Goal: Task Accomplishment & Management: Use online tool/utility

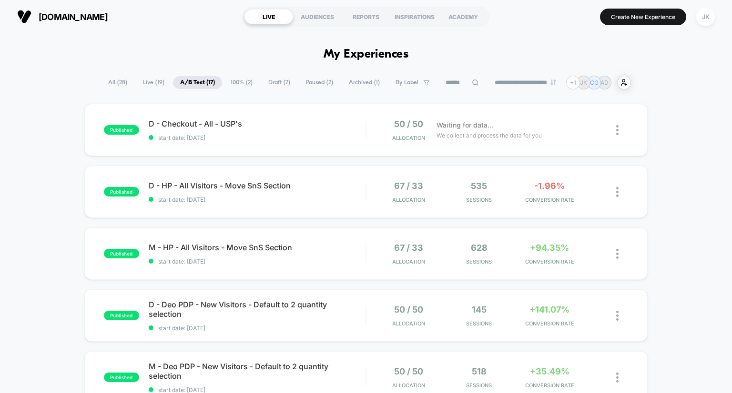
click at [273, 84] on span "Draft ( 7 )" at bounding box center [279, 82] width 36 height 13
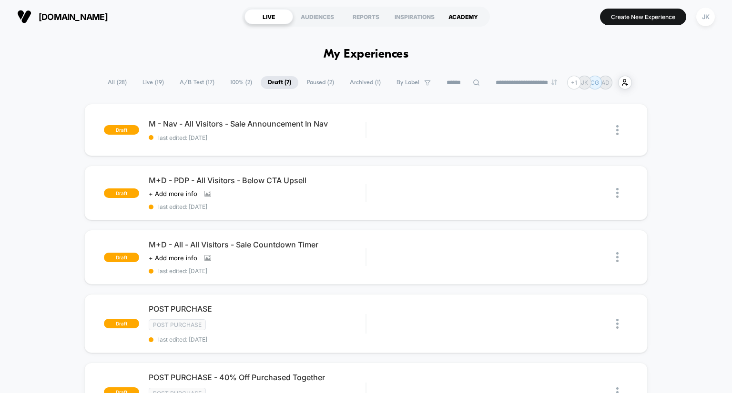
click at [464, 16] on div "ACADEMY" at bounding box center [463, 16] width 49 height 15
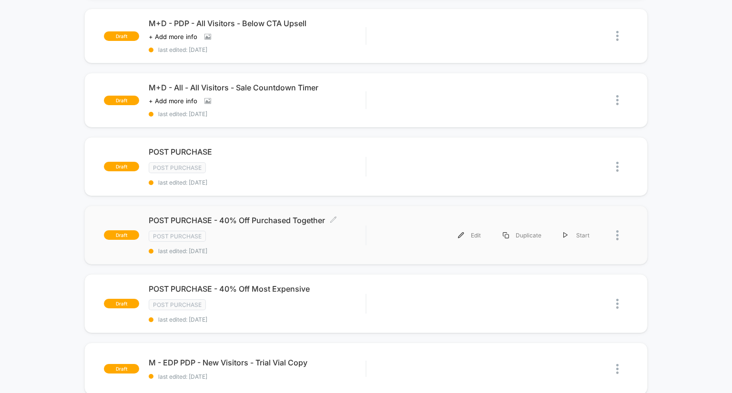
scroll to position [192, 0]
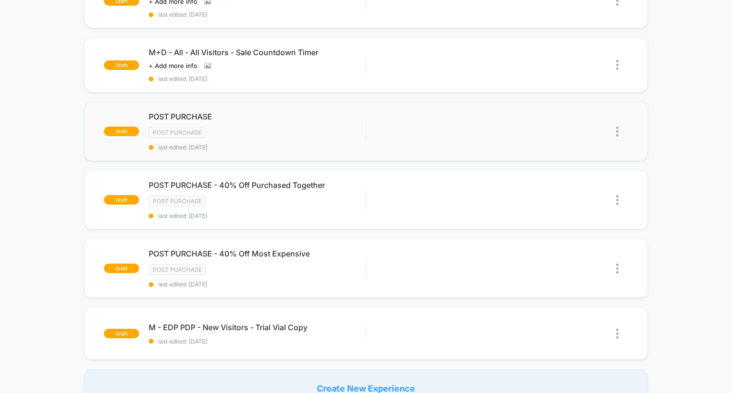
click at [617, 129] on img at bounding box center [617, 132] width 2 height 10
click at [567, 163] on div "Delete" at bounding box center [569, 162] width 86 height 21
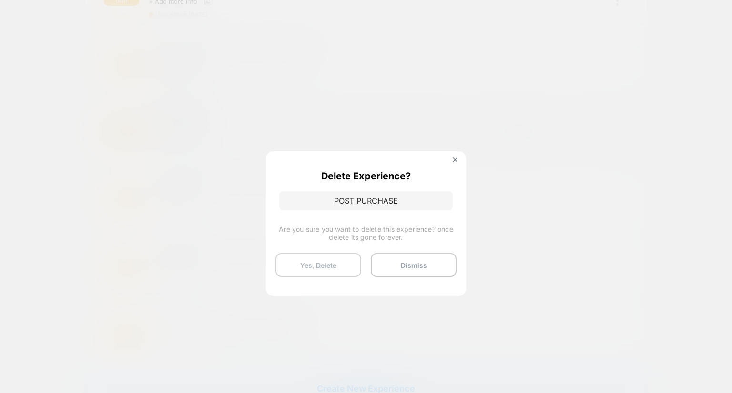
click at [327, 258] on button "Yes, Delete" at bounding box center [318, 265] width 86 height 24
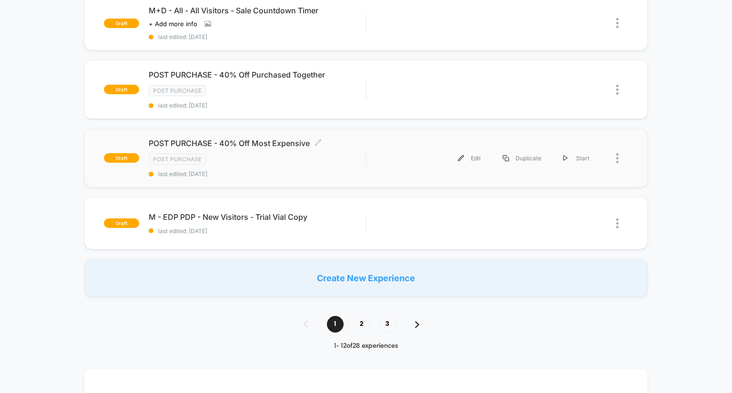
scroll to position [236, 0]
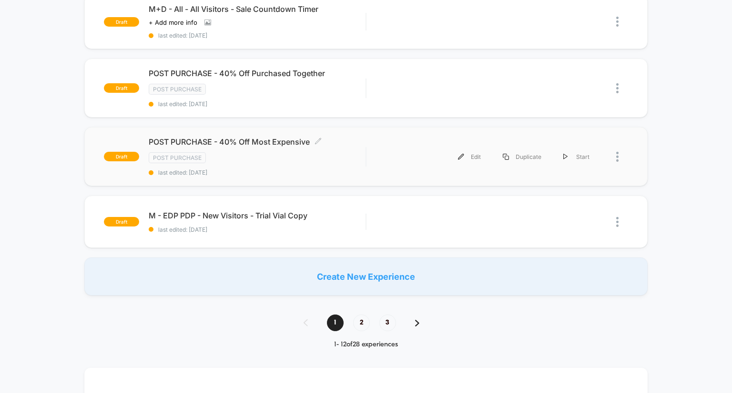
click at [268, 141] on span "POST PURCHASE - 40% Off Most Expensive Click to edit experience details" at bounding box center [257, 142] width 217 height 10
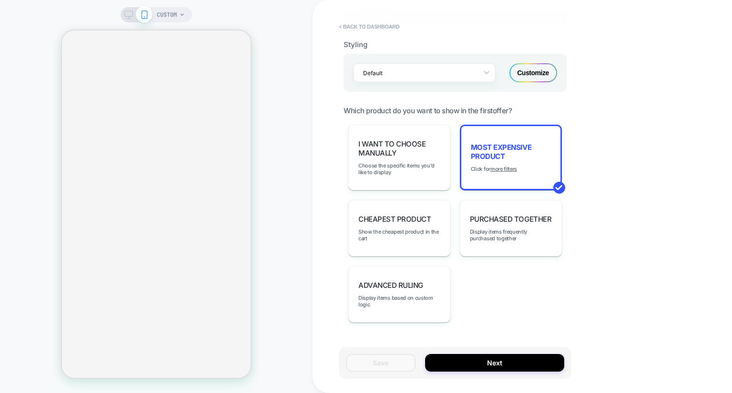
scroll to position [662, 0]
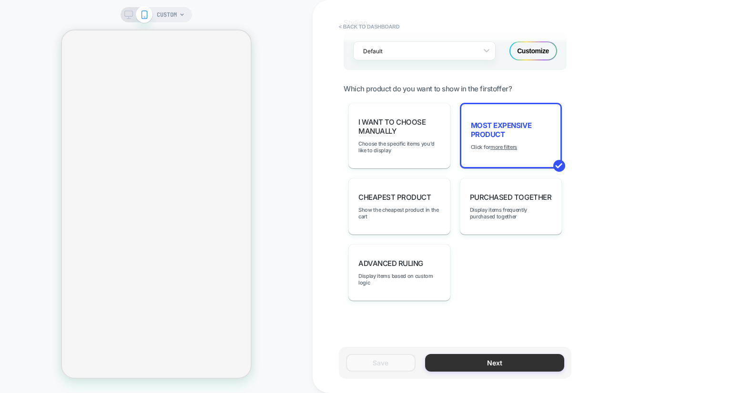
click at [446, 358] on button "Next" at bounding box center [494, 363] width 139 height 18
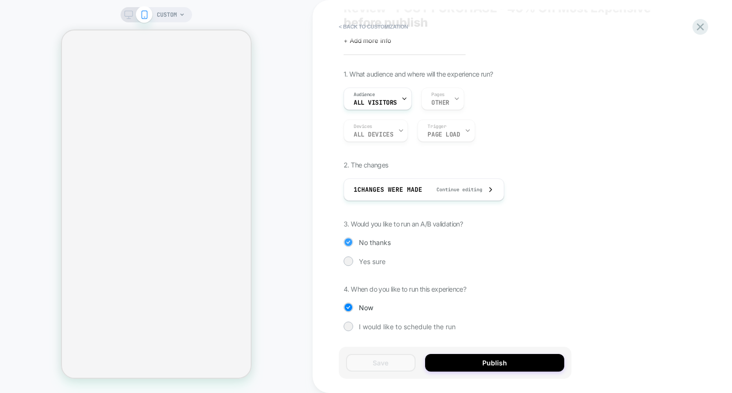
scroll to position [0, 0]
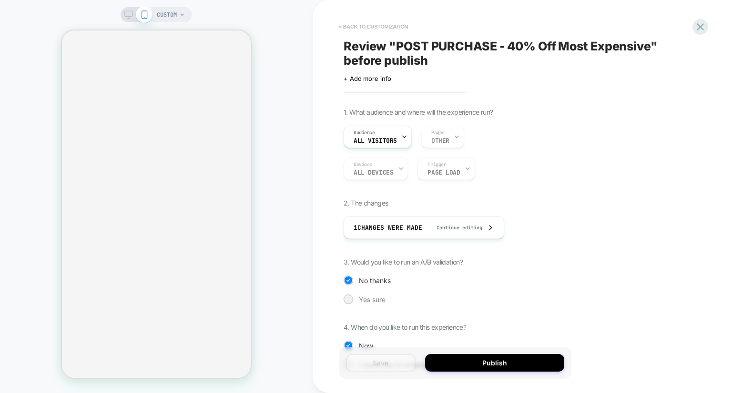
click at [371, 22] on button "< Back to customization" at bounding box center [373, 26] width 79 height 15
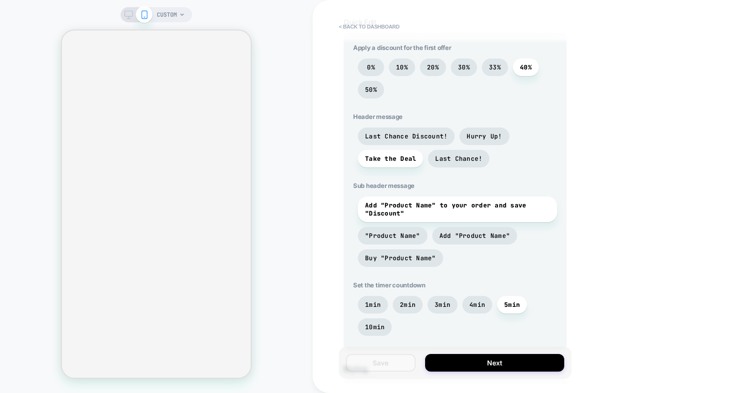
scroll to position [325, 0]
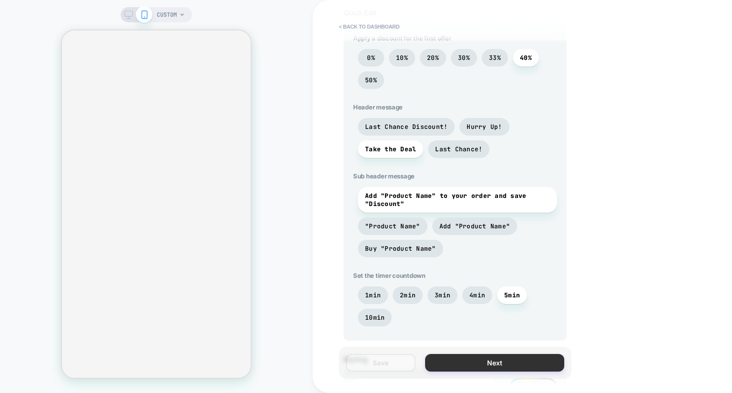
click at [471, 368] on button "Next" at bounding box center [494, 363] width 139 height 18
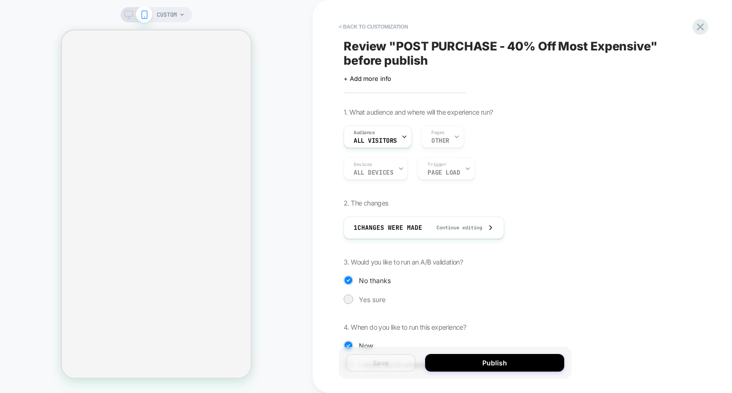
scroll to position [38, 0]
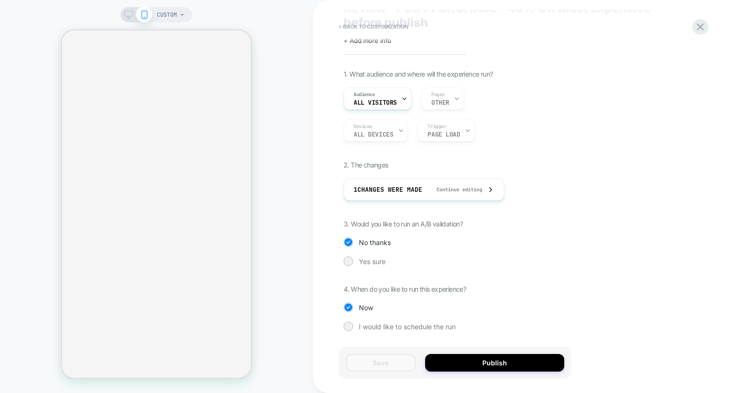
click at [611, 195] on div "1. What audience and where will the experience run? Audience All Visitors Pages…" at bounding box center [517, 208] width 348 height 276
click at [461, 364] on button "Publish" at bounding box center [494, 363] width 139 height 18
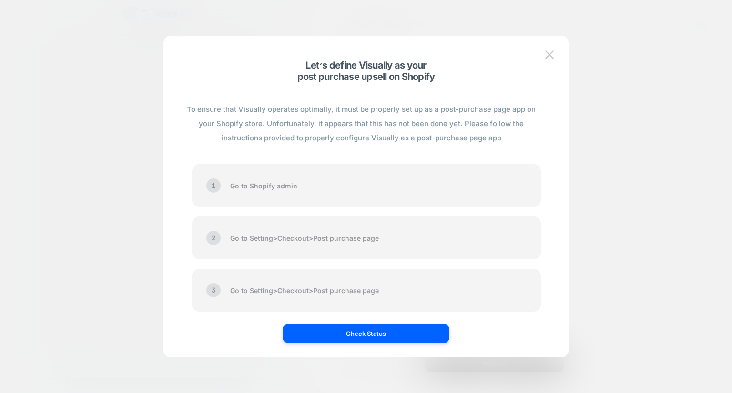
scroll to position [2, 0]
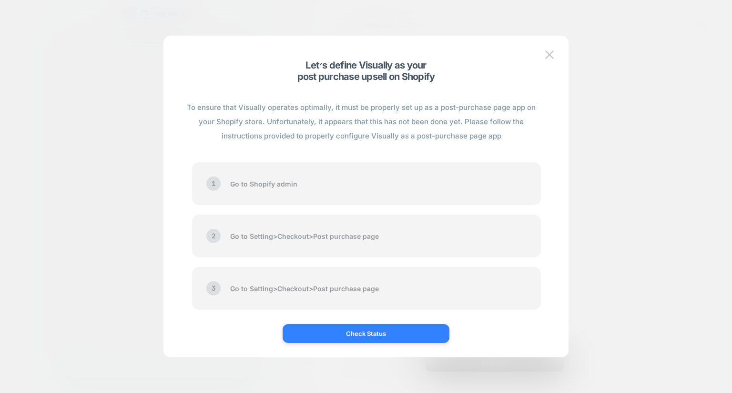
click at [386, 332] on button "Check Status" at bounding box center [365, 333] width 167 height 19
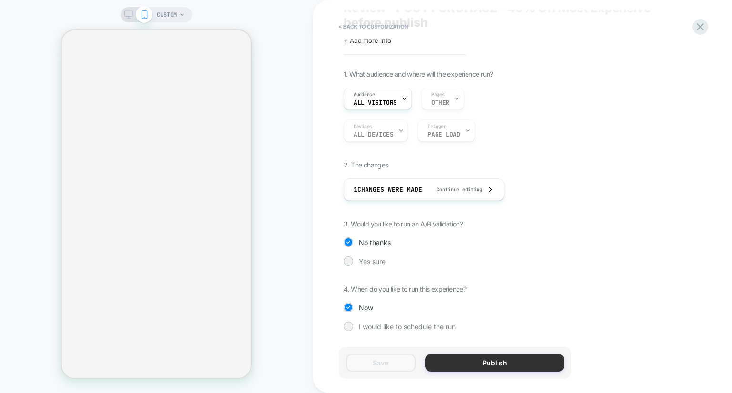
click at [464, 359] on button "Publish" at bounding box center [494, 363] width 139 height 18
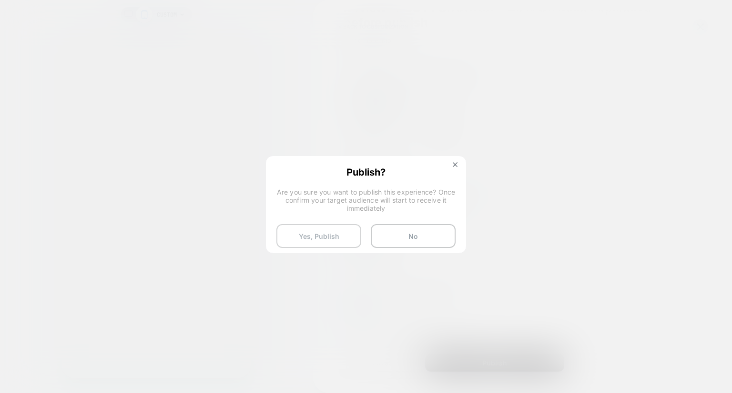
click at [336, 231] on button "Yes, Publish" at bounding box center [318, 236] width 85 height 24
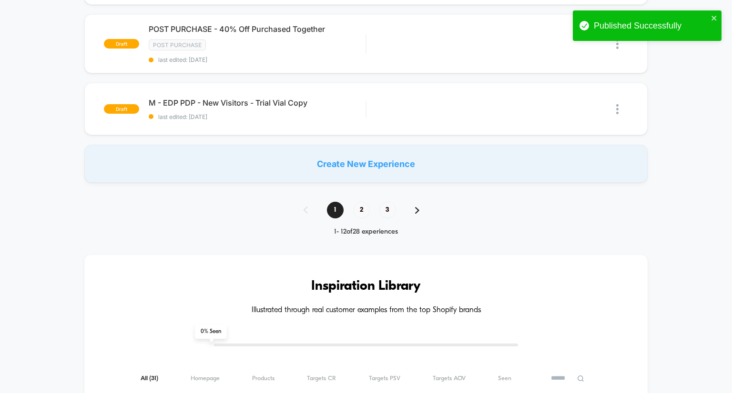
scroll to position [166, 0]
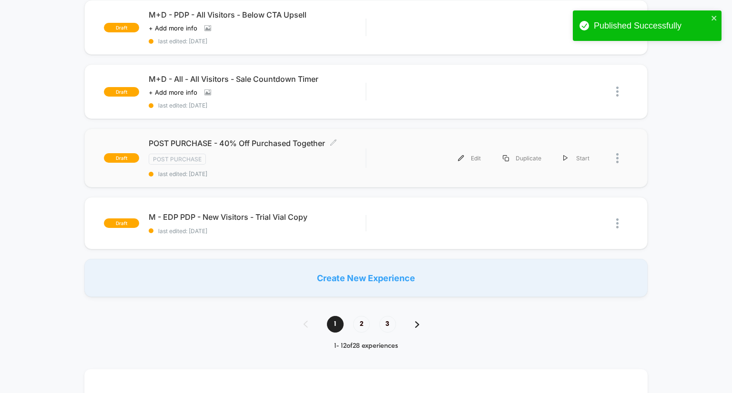
click at [271, 141] on span "POST PURCHASE - 40% Off Purchased Together Click to edit experience details" at bounding box center [257, 144] width 217 height 10
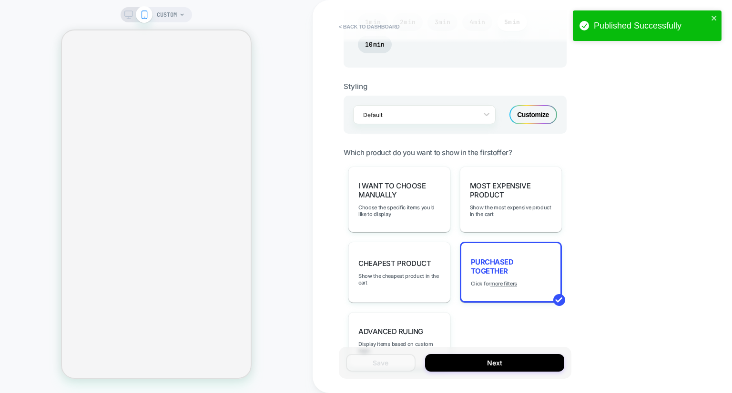
scroll to position [666, 0]
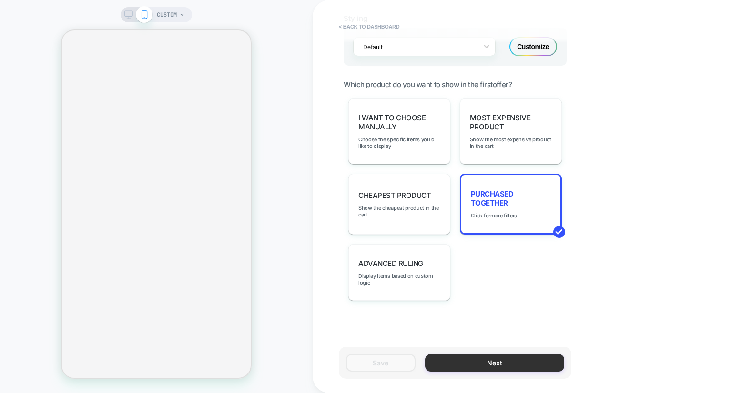
click at [462, 361] on button "Next" at bounding box center [494, 363] width 139 height 18
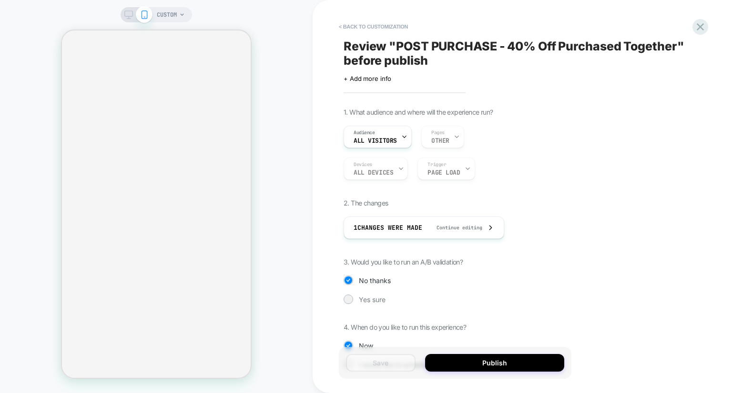
scroll to position [38, 0]
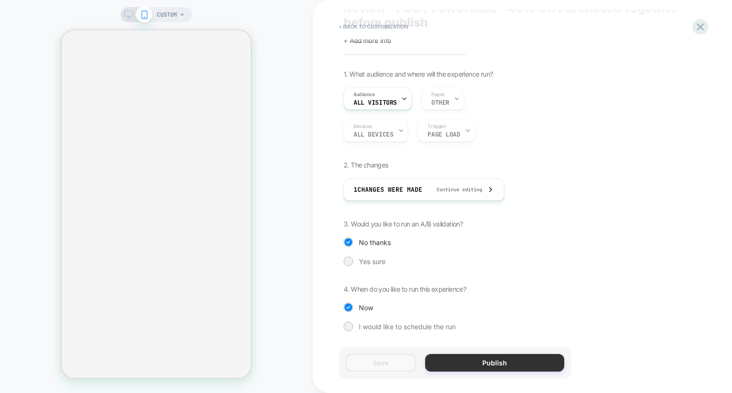
click at [462, 364] on button "Publish" at bounding box center [494, 363] width 139 height 18
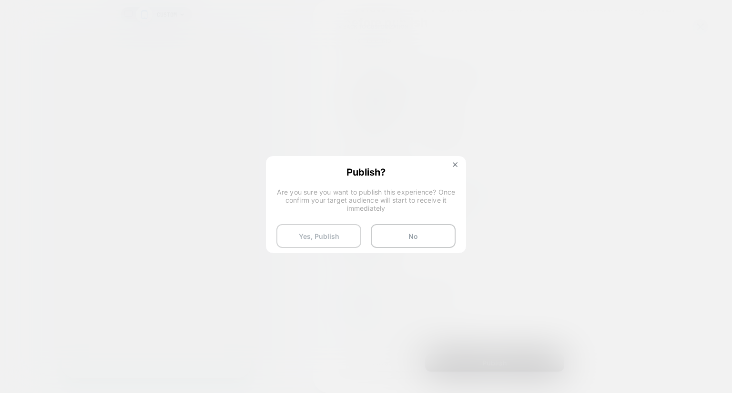
click at [325, 235] on button "Yes, Publish" at bounding box center [318, 236] width 85 height 24
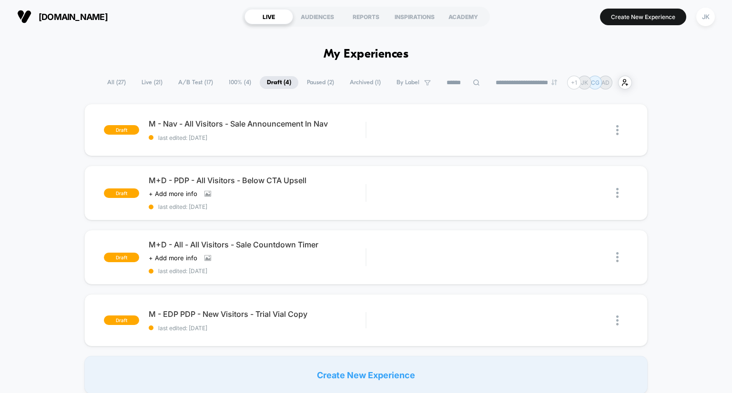
click at [231, 81] on span "100% ( 4 )" at bounding box center [239, 82] width 37 height 13
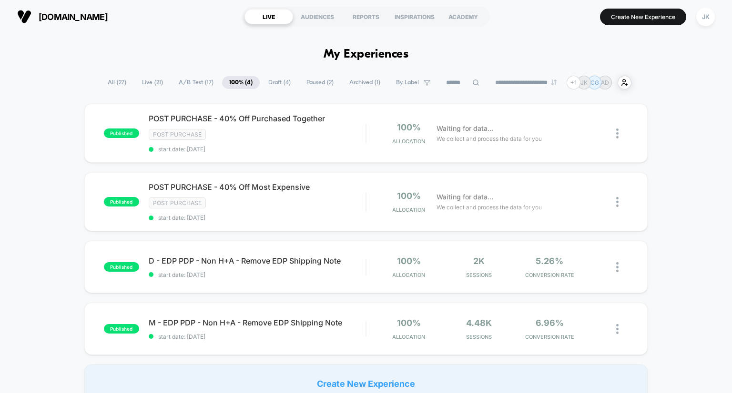
click at [190, 81] on span "A/B Test ( 17 )" at bounding box center [195, 82] width 49 height 13
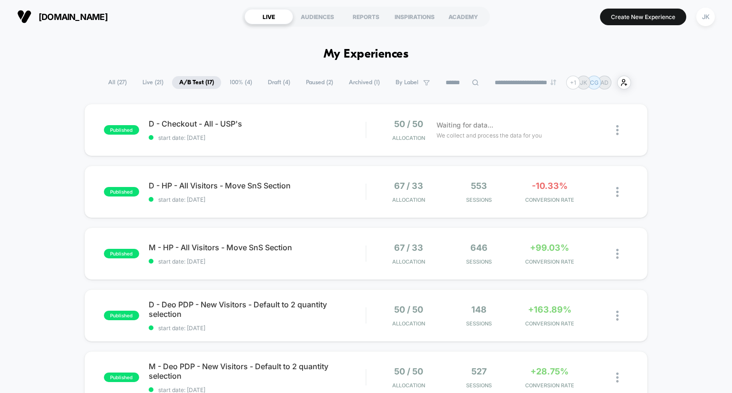
click at [234, 84] on span "100% ( 4 )" at bounding box center [240, 82] width 37 height 13
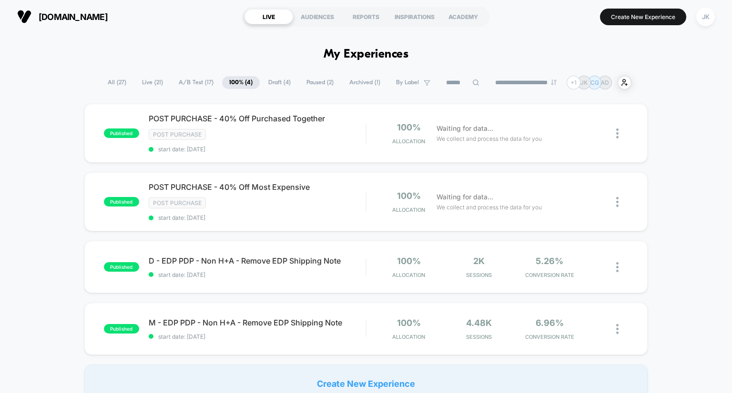
click at [186, 76] on span "A/B Test ( 17 )" at bounding box center [195, 82] width 49 height 13
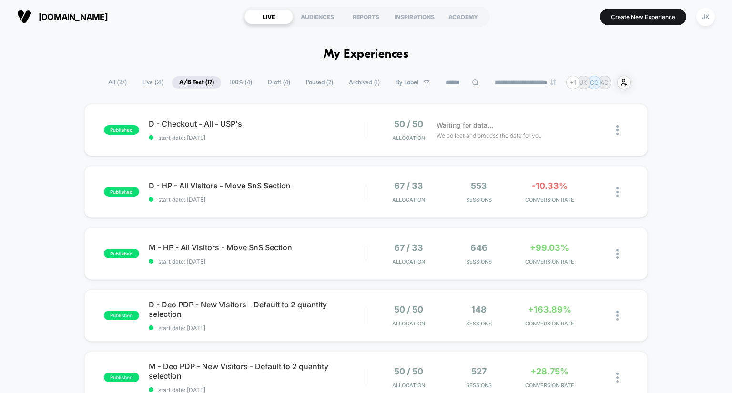
click at [242, 78] on span "100% ( 4 )" at bounding box center [240, 82] width 37 height 13
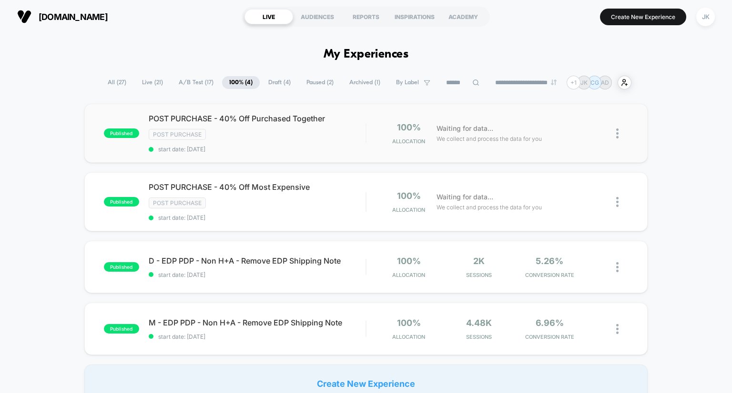
click at [226, 116] on span "POST PURCHASE - 40% Off Purchased Together" at bounding box center [257, 119] width 217 height 10
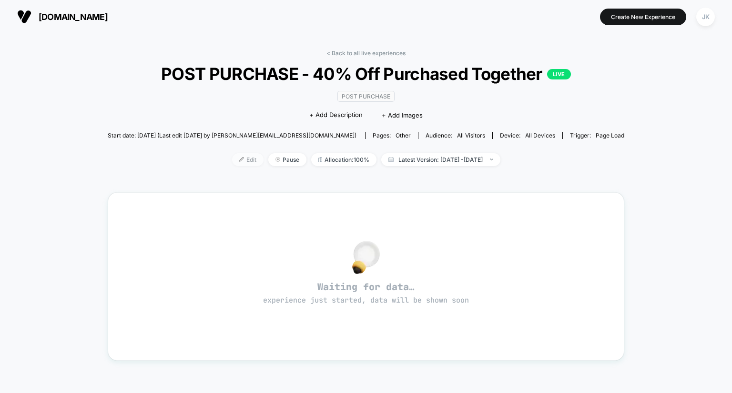
click at [232, 160] on span "Edit" at bounding box center [247, 159] width 31 height 13
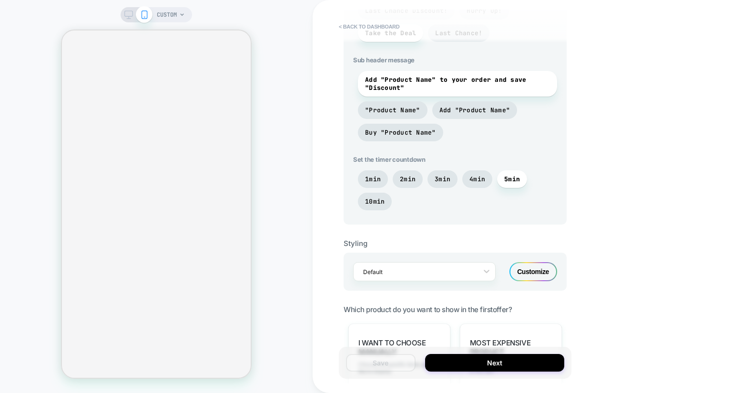
scroll to position [448, 0]
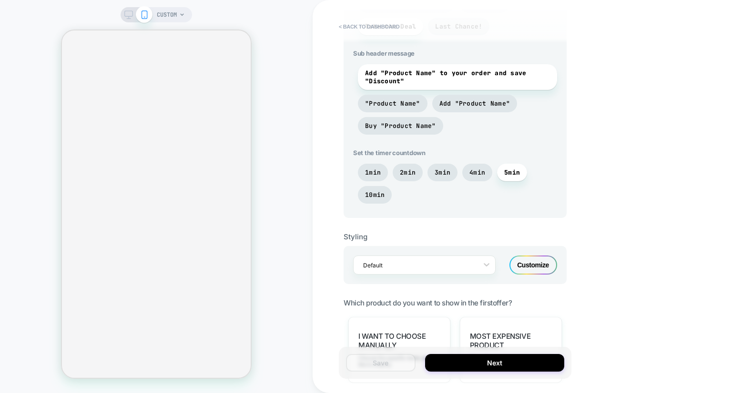
click at [528, 274] on div "Customize" at bounding box center [533, 265] width 48 height 19
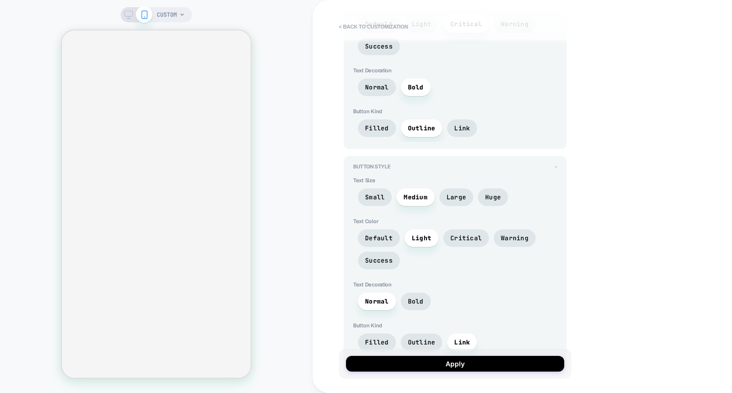
scroll to position [2235, 0]
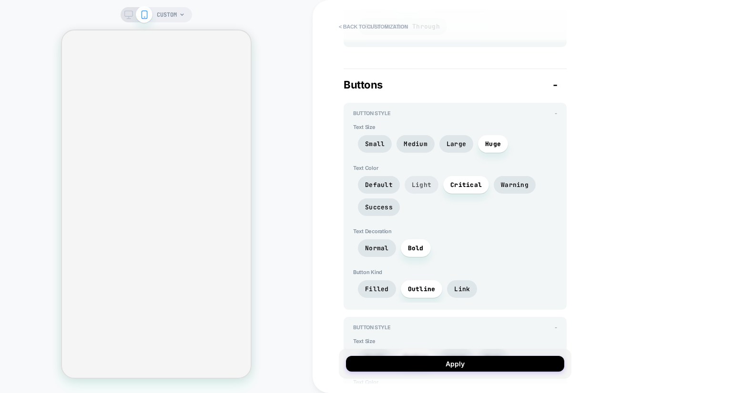
click at [426, 181] on span "Light" at bounding box center [422, 185] width 20 height 8
click at [381, 176] on span "Default" at bounding box center [379, 185] width 42 height 18
click at [377, 203] on span "Success" at bounding box center [379, 207] width 28 height 8
click at [377, 183] on span "Default" at bounding box center [379, 185] width 42 height 18
click at [525, 181] on span "Warning" at bounding box center [515, 185] width 28 height 8
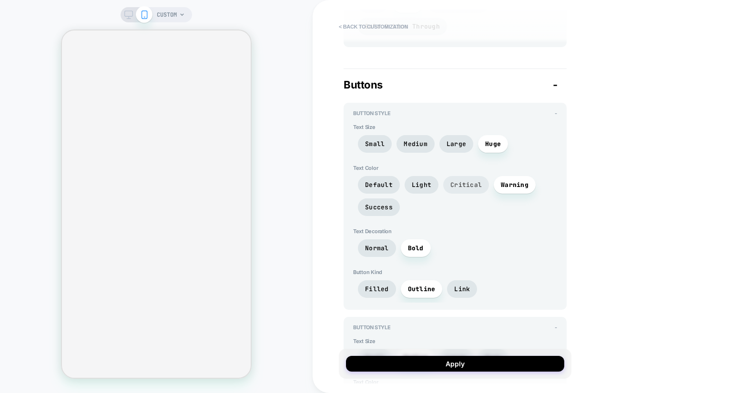
click at [462, 181] on span "Critical" at bounding box center [465, 185] width 31 height 8
click at [432, 176] on span "Light" at bounding box center [421, 185] width 34 height 18
click at [377, 176] on span "Default" at bounding box center [379, 185] width 42 height 18
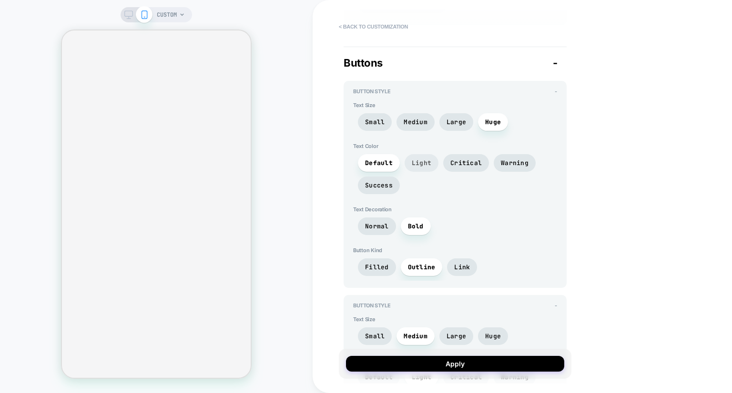
click at [414, 161] on span "Light" at bounding box center [422, 163] width 20 height 8
click at [372, 159] on span "Default" at bounding box center [379, 163] width 28 height 8
click at [372, 181] on span "Success" at bounding box center [379, 185] width 28 height 8
click at [450, 159] on span "Critical" at bounding box center [465, 163] width 31 height 8
click at [509, 159] on span "Warning" at bounding box center [515, 163] width 28 height 8
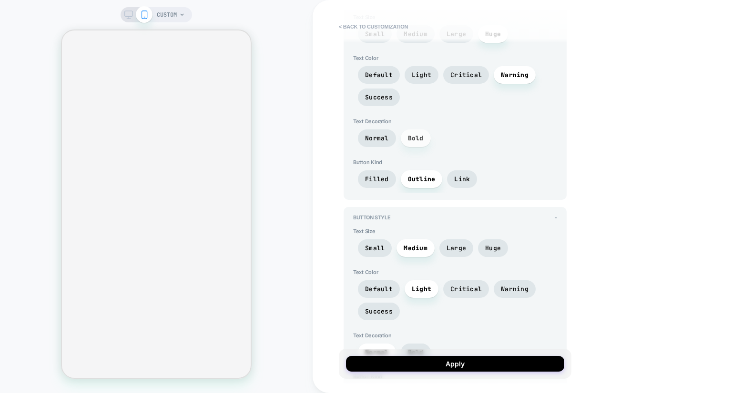
scroll to position [2345, 0]
click at [387, 285] on span "Default" at bounding box center [379, 289] width 28 height 8
click at [414, 285] on span "Light" at bounding box center [422, 289] width 20 height 8
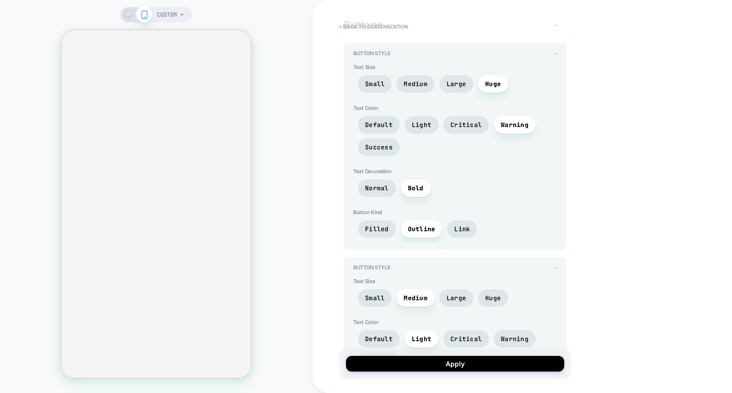
scroll to position [2294, 0]
click at [383, 226] on span "Filled" at bounding box center [377, 230] width 24 height 8
click at [454, 226] on span "Link" at bounding box center [462, 230] width 16 height 8
click at [423, 226] on span "Outline" at bounding box center [422, 230] width 28 height 8
click at [382, 226] on span "Filled" at bounding box center [377, 230] width 24 height 8
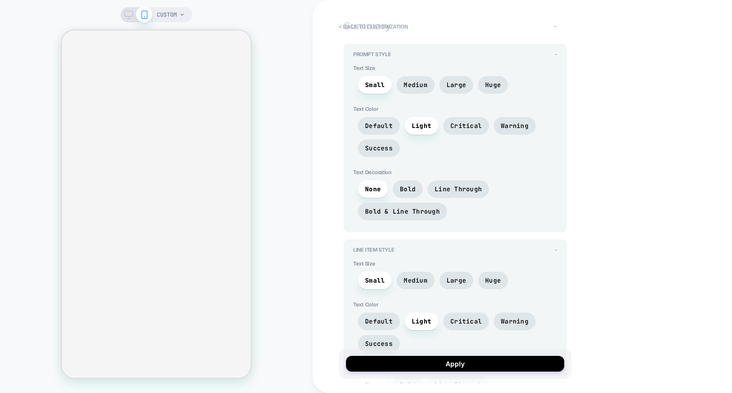
scroll to position [1651, 0]
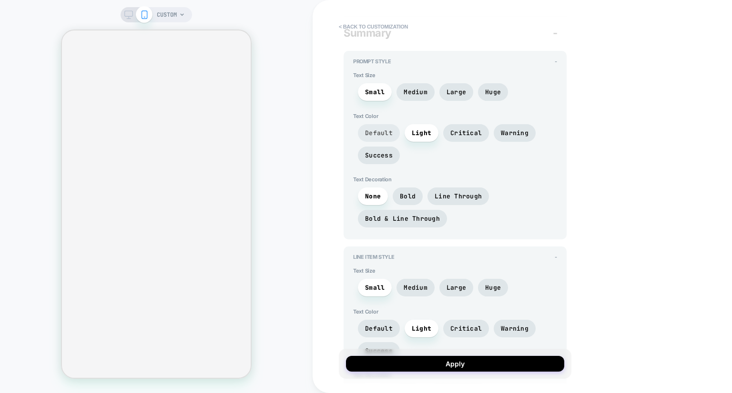
click at [385, 129] on span "Default" at bounding box center [379, 133] width 28 height 8
click at [416, 130] on span "Light" at bounding box center [422, 133] width 20 height 8
click at [378, 132] on span "Default" at bounding box center [379, 133] width 28 height 8
click at [421, 130] on span "Light" at bounding box center [422, 133] width 20 height 8
click at [385, 132] on span "Default" at bounding box center [379, 133] width 28 height 8
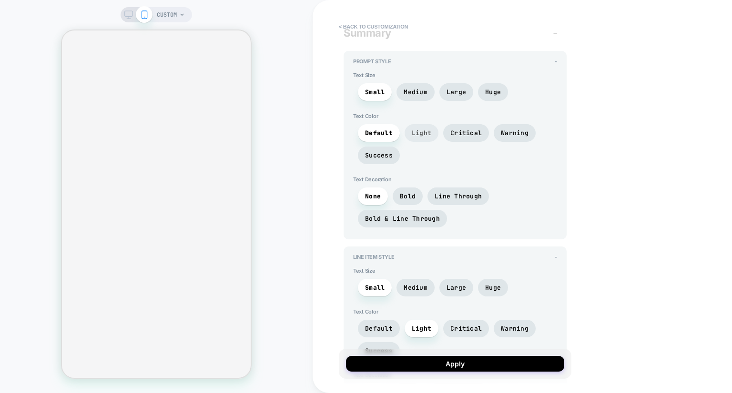
click at [427, 130] on span "Light" at bounding box center [422, 133] width 20 height 8
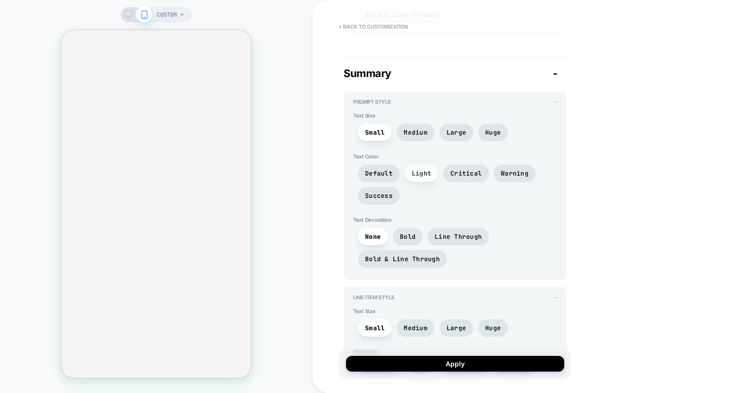
scroll to position [1610, 0]
click at [385, 170] on span "Default" at bounding box center [379, 174] width 28 height 8
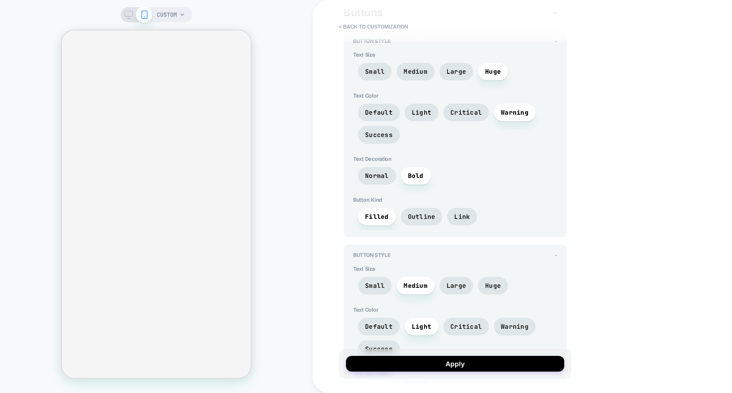
scroll to position [2308, 0]
click at [413, 108] on span "Light" at bounding box center [422, 112] width 20 height 8
click at [375, 108] on span "Default" at bounding box center [379, 112] width 28 height 8
click at [416, 108] on span "Light" at bounding box center [422, 112] width 20 height 8
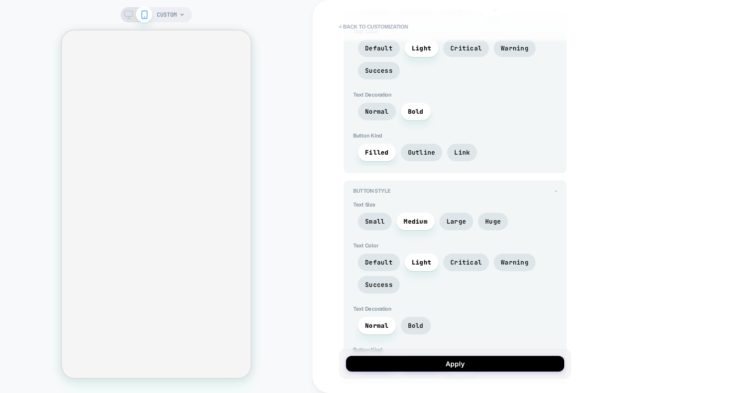
scroll to position [2372, 0]
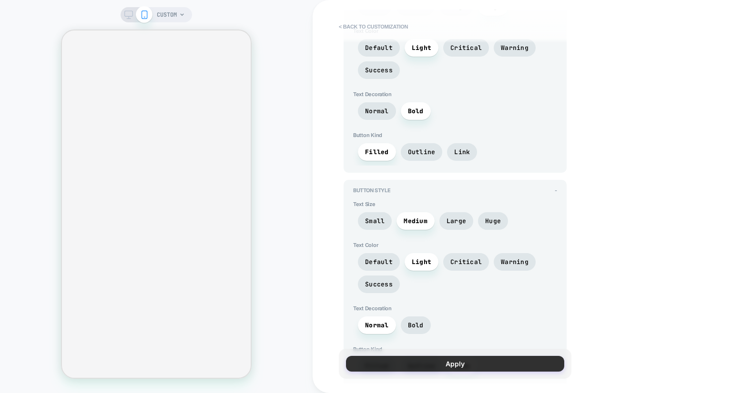
click at [425, 369] on button "Apply" at bounding box center [455, 364] width 218 height 16
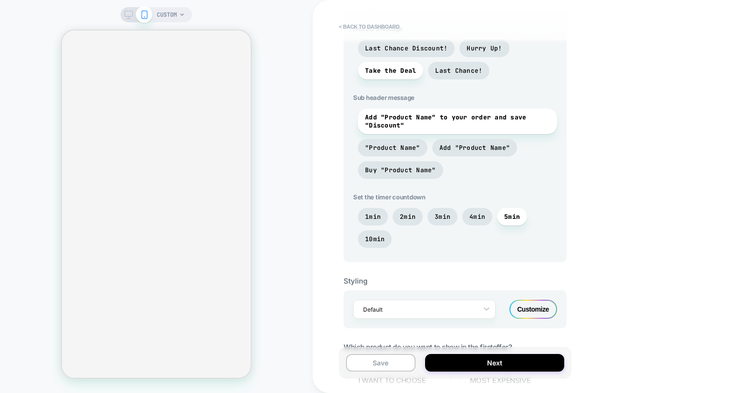
scroll to position [412, 0]
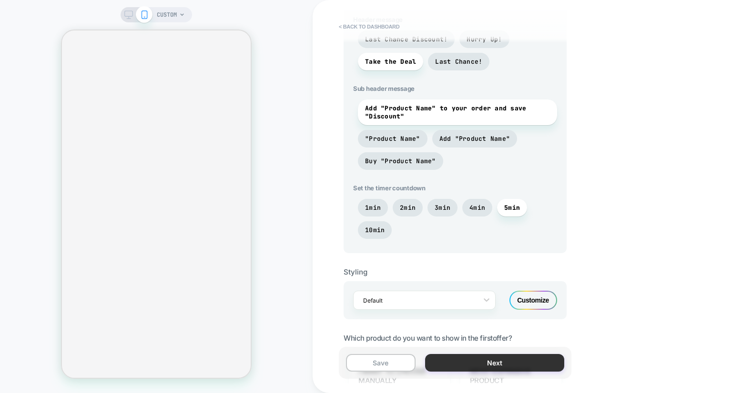
click at [489, 367] on button "Next" at bounding box center [494, 363] width 139 height 18
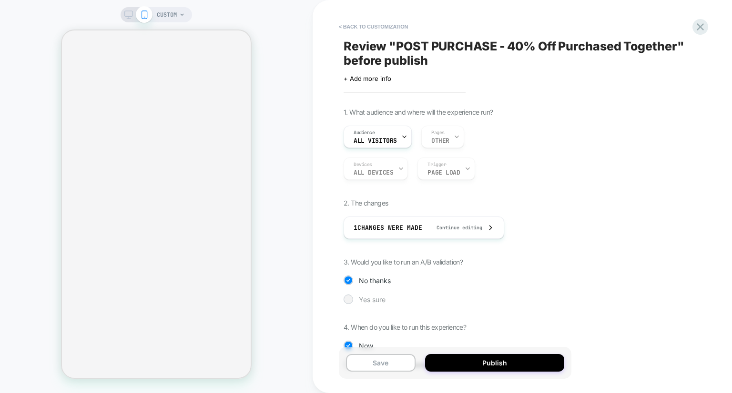
scroll to position [38, 0]
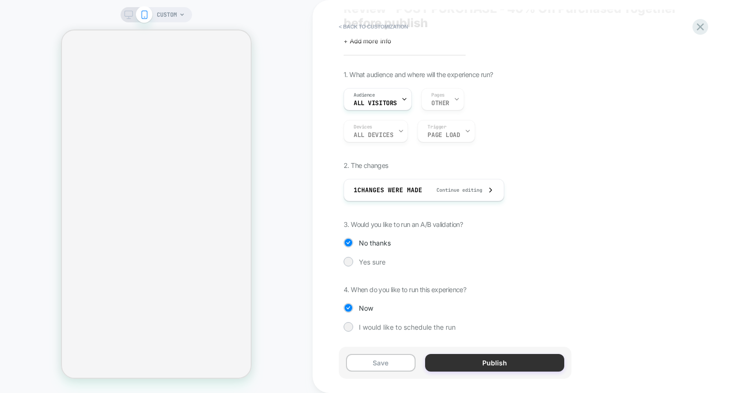
click at [488, 361] on button "Publish" at bounding box center [494, 363] width 139 height 18
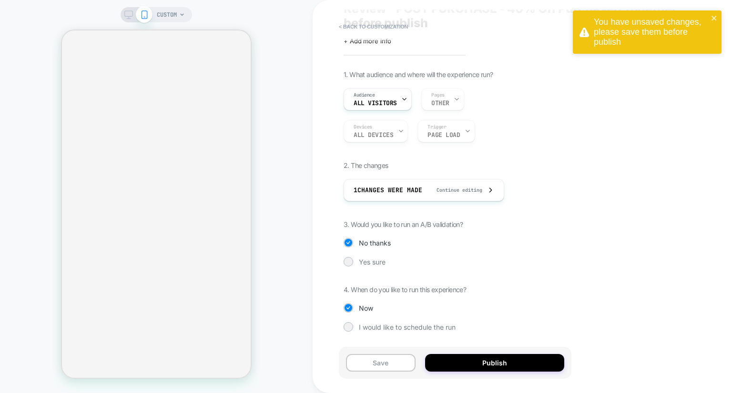
scroll to position [0, 0]
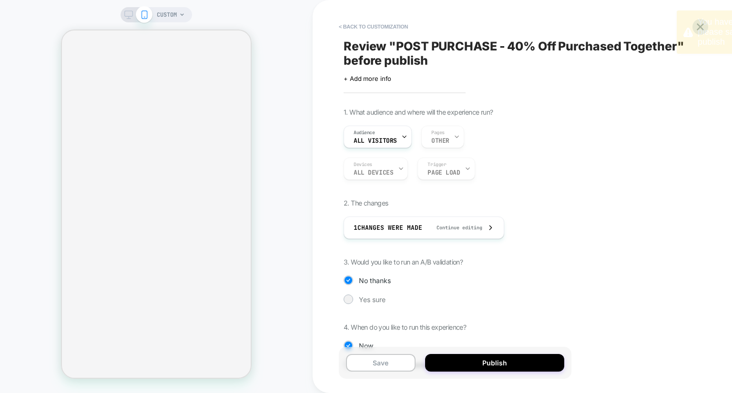
drag, startPoint x: 607, startPoint y: 21, endPoint x: 731, endPoint y: 6, distance: 124.8
click at [731, 6] on div "You have unsaved changes, please save them before publish CUSTOM < Back to cust…" at bounding box center [366, 196] width 732 height 393
click at [377, 372] on div "Save Publish" at bounding box center [455, 363] width 232 height 32
click at [377, 369] on button "Save" at bounding box center [381, 363] width 70 height 18
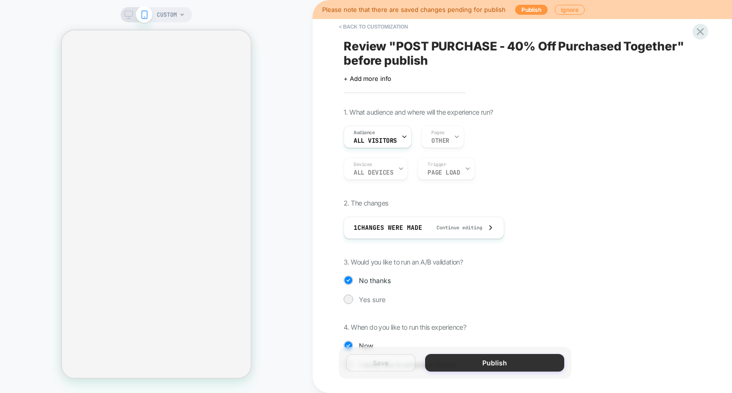
click at [465, 364] on button "Publish" at bounding box center [494, 363] width 139 height 18
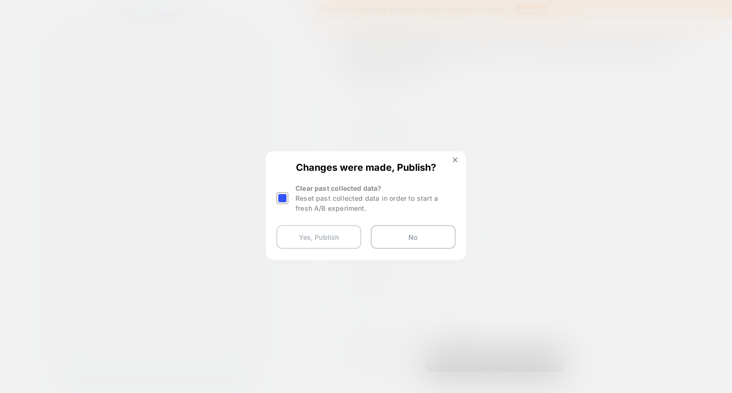
click at [333, 234] on button "Yes, Publish" at bounding box center [318, 237] width 85 height 24
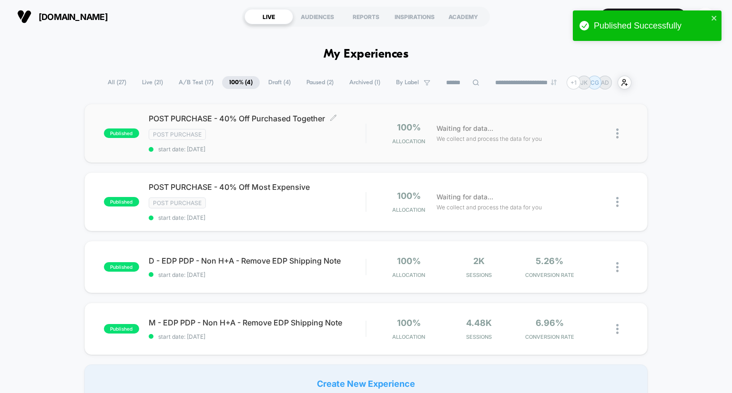
click at [278, 120] on span "POST PURCHASE - 40% Off Purchased Together Click to edit experience details" at bounding box center [257, 119] width 217 height 10
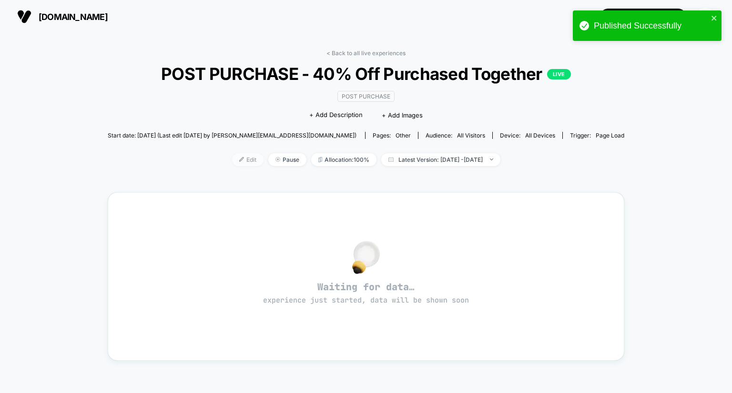
click at [232, 164] on span "Edit" at bounding box center [247, 159] width 31 height 13
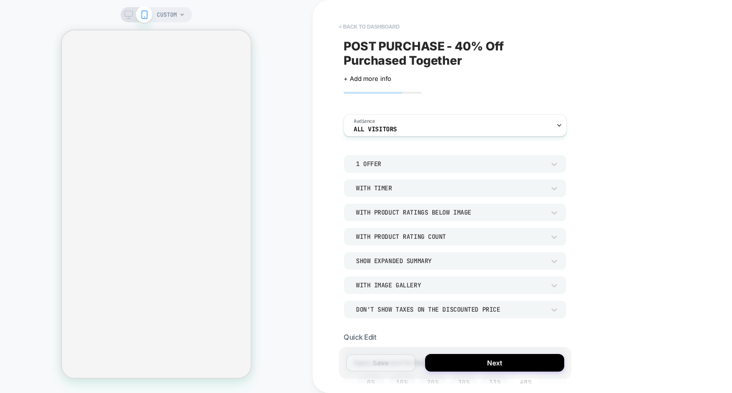
click at [361, 30] on button "< back to dashboard" at bounding box center [369, 26] width 70 height 15
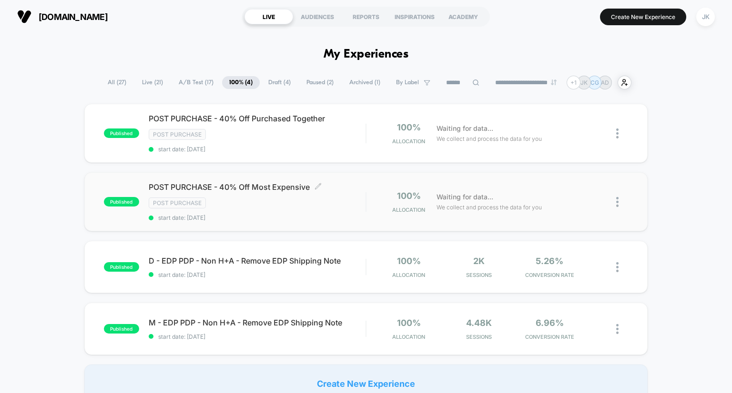
click at [250, 186] on span "POST PURCHASE - 40% Off Most Expensive Click to edit experience details" at bounding box center [257, 187] width 217 height 10
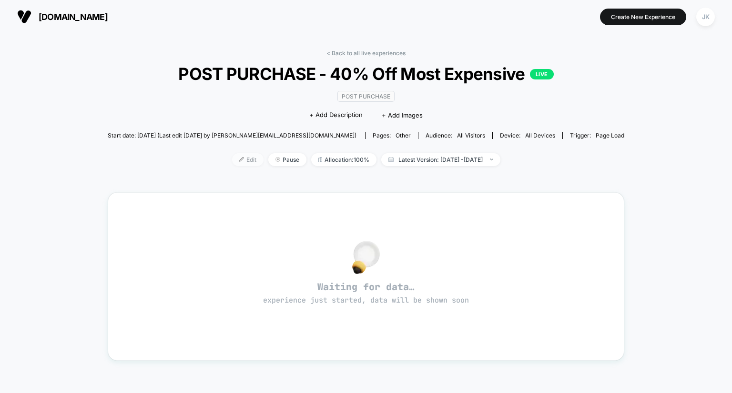
click at [232, 166] on span "Edit" at bounding box center [247, 159] width 31 height 13
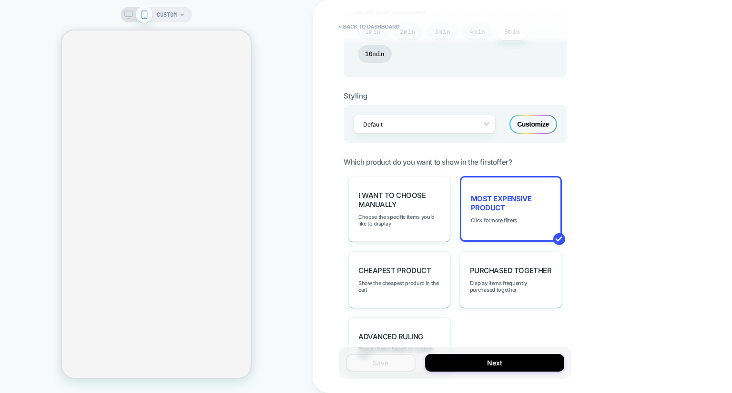
scroll to position [590, 0]
click at [538, 116] on div "Customize" at bounding box center [533, 123] width 48 height 19
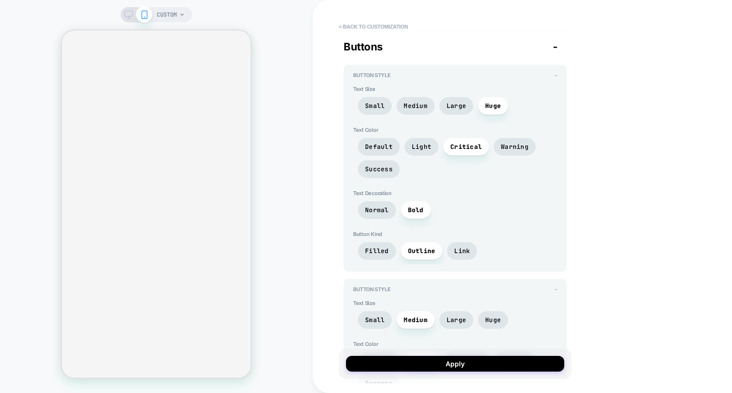
scroll to position [2273, 0]
click at [422, 143] on span "Light" at bounding box center [422, 147] width 20 height 8
click at [377, 247] on span "Filled" at bounding box center [377, 251] width 24 height 8
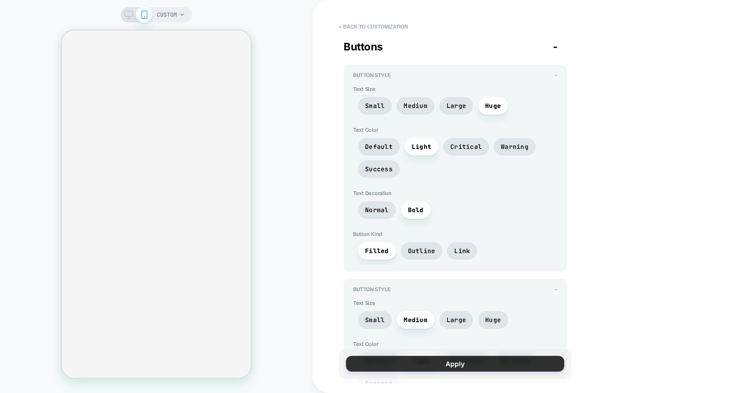
click at [432, 360] on button "Apply" at bounding box center [455, 364] width 218 height 16
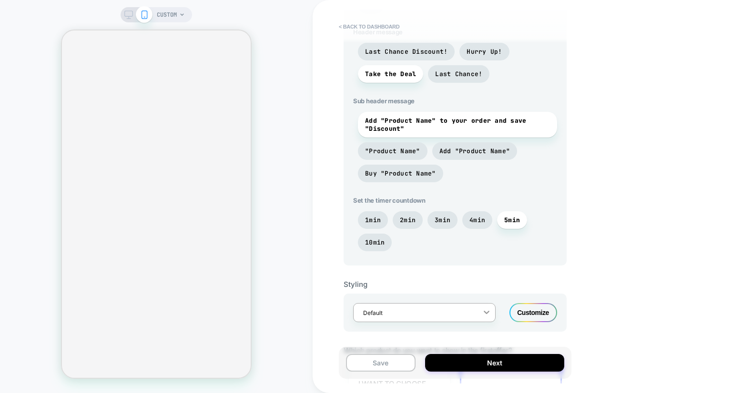
scroll to position [421, 0]
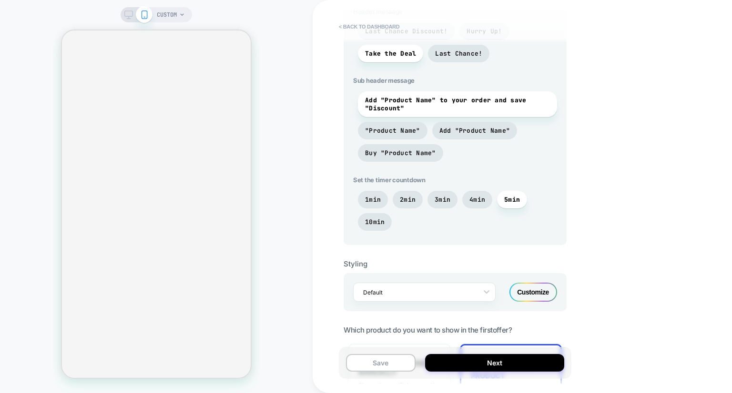
click at [545, 298] on div "Customize" at bounding box center [533, 292] width 48 height 19
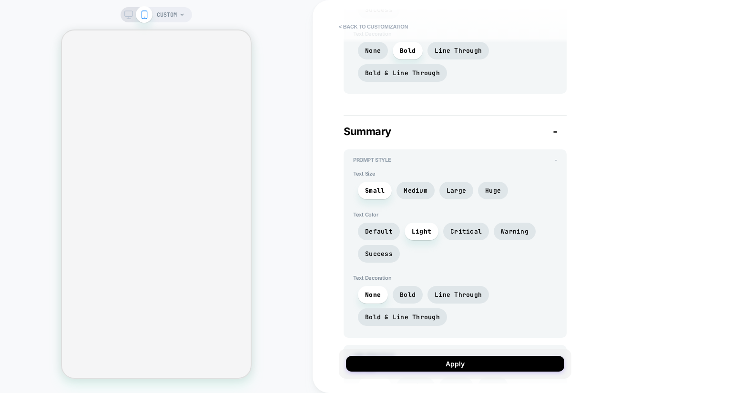
scroll to position [1558, 0]
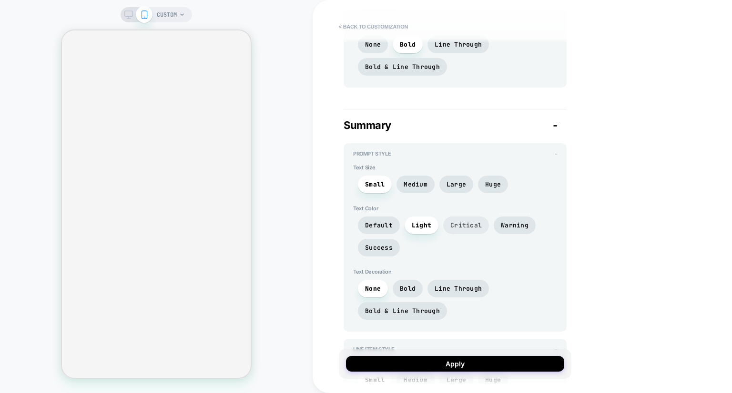
click at [471, 224] on span "Critical" at bounding box center [465, 225] width 31 height 8
click at [379, 244] on span "Success" at bounding box center [379, 248] width 28 height 8
click at [526, 225] on span "Warning" at bounding box center [514, 226] width 42 height 18
click at [418, 217] on span "Light" at bounding box center [421, 226] width 34 height 18
click at [365, 221] on span "Default" at bounding box center [379, 225] width 28 height 8
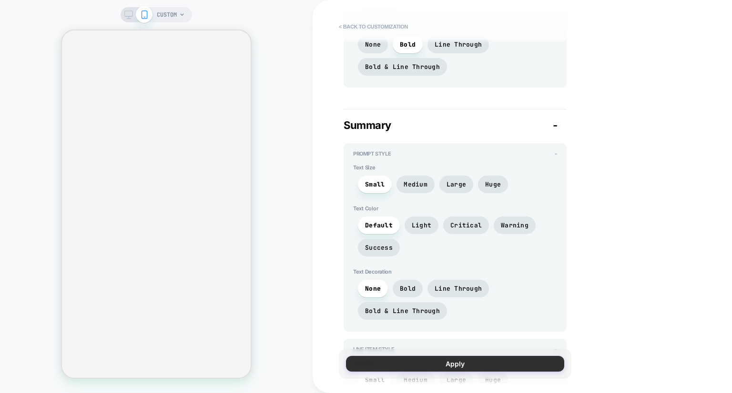
click at [465, 369] on button "Apply" at bounding box center [455, 364] width 218 height 16
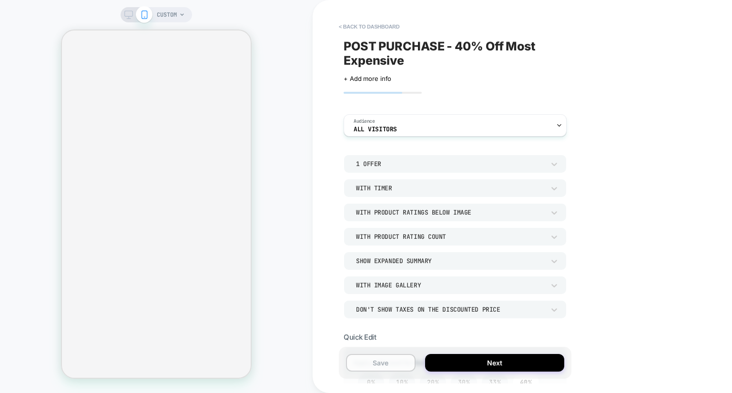
click at [391, 367] on button "Save" at bounding box center [381, 363] width 70 height 18
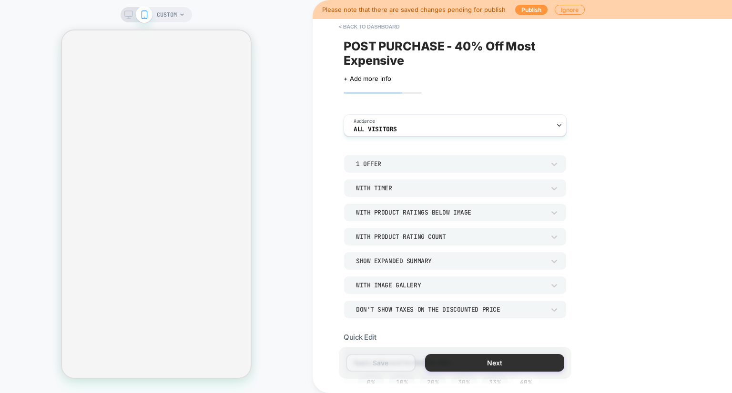
click at [476, 371] on button "Next" at bounding box center [494, 363] width 139 height 18
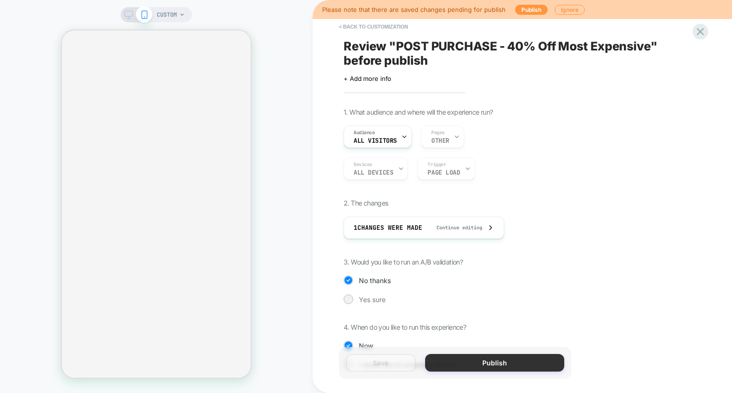
click at [490, 366] on button "Publish" at bounding box center [494, 363] width 139 height 18
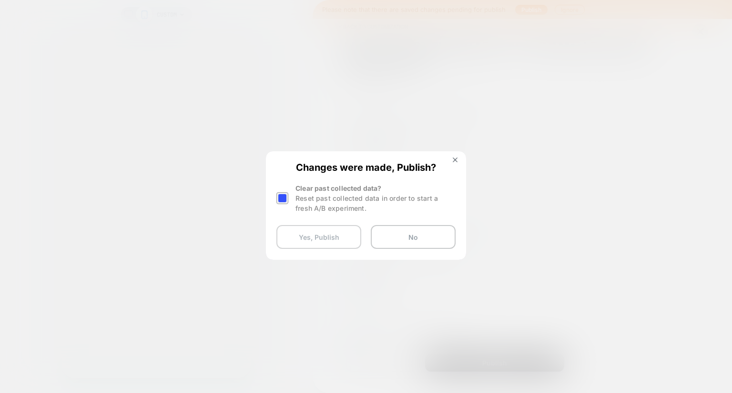
click at [327, 230] on button "Yes, Publish" at bounding box center [318, 237] width 85 height 24
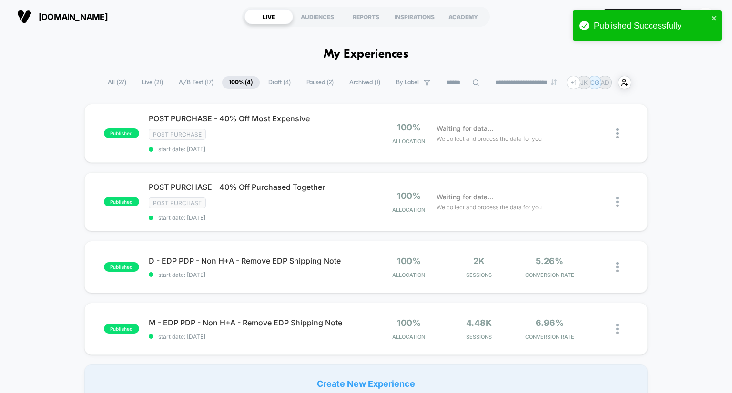
click at [65, 273] on div "published POST PURCHASE - 40% Off Most Expensive Post Purchase start date: [DAT…" at bounding box center [366, 253] width 732 height 299
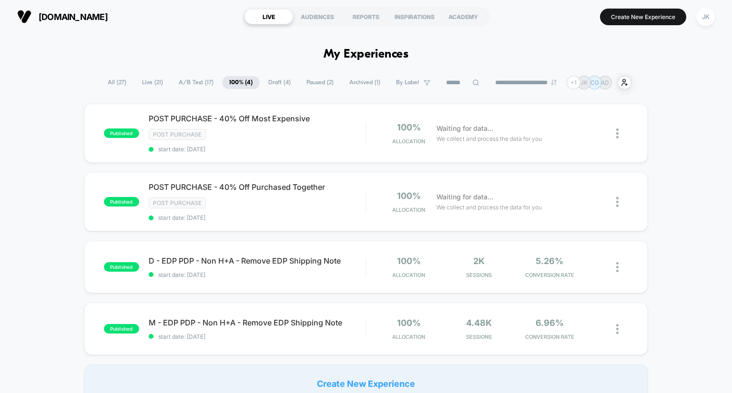
click at [194, 82] on span "A/B Test ( 17 )" at bounding box center [195, 82] width 49 height 13
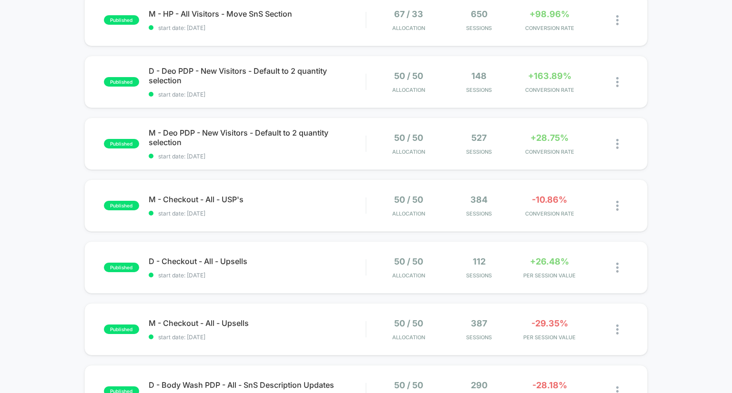
scroll to position [278, 0]
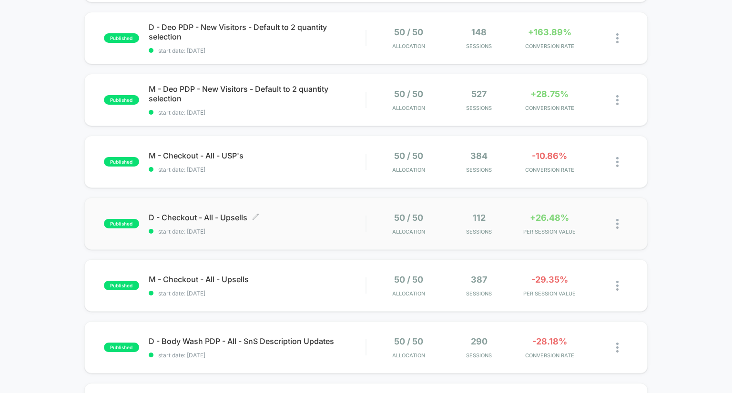
click at [225, 220] on span "D - Checkout - All - Upsells Click to edit experience details" at bounding box center [257, 218] width 217 height 10
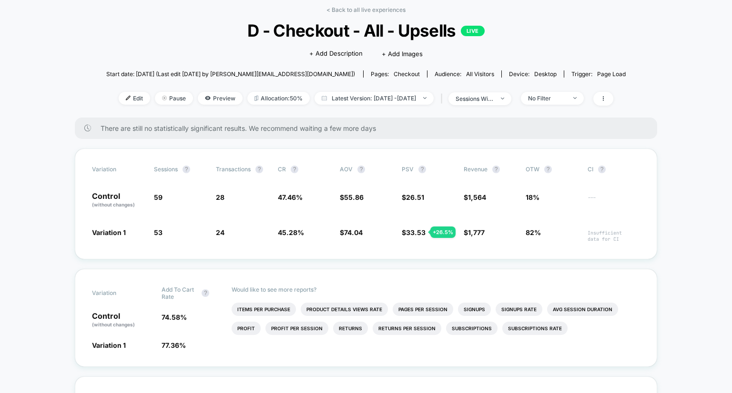
scroll to position [44, 0]
click at [248, 99] on span "Allocation: 50%" at bounding box center [278, 97] width 62 height 13
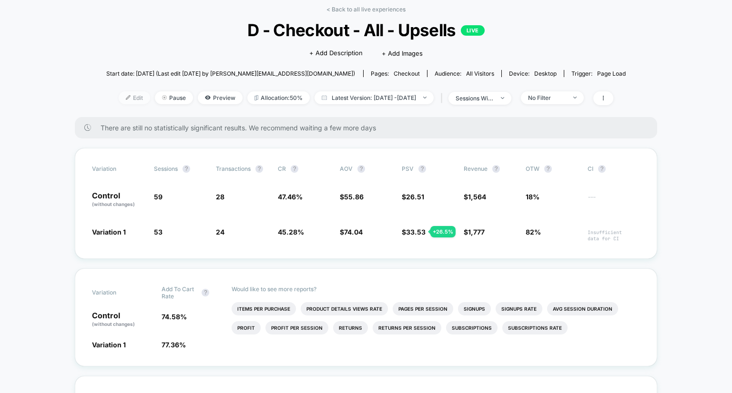
click at [119, 96] on span "Edit" at bounding box center [134, 97] width 31 height 13
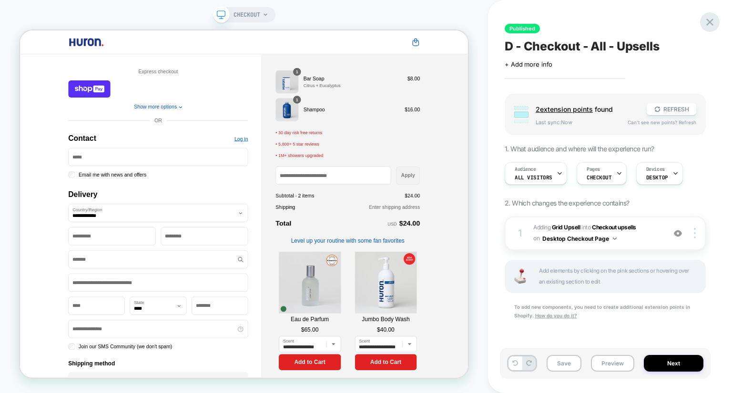
click at [706, 27] on icon at bounding box center [709, 22] width 13 height 13
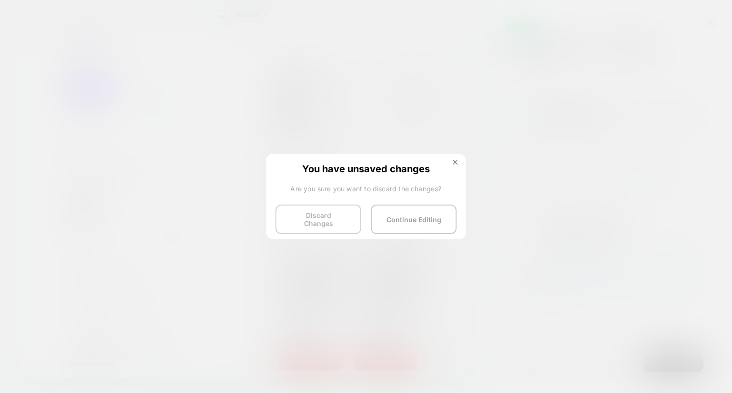
click at [335, 223] on button "Discard Changes" at bounding box center [318, 220] width 86 height 30
